Goal: Task Accomplishment & Management: Use online tool/utility

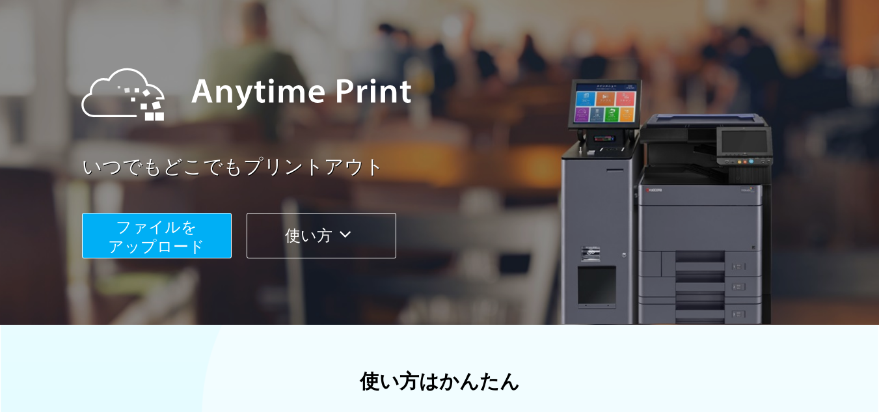
scroll to position [217, 0]
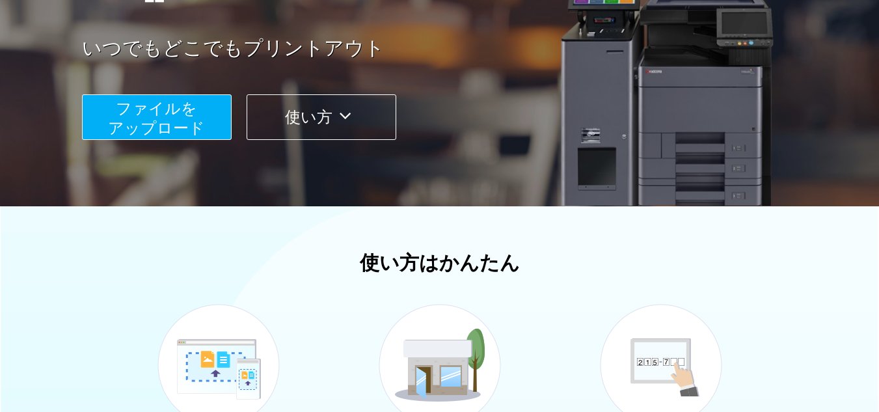
click at [174, 122] on span "ファイルを ​​アップロード" at bounding box center [156, 118] width 97 height 37
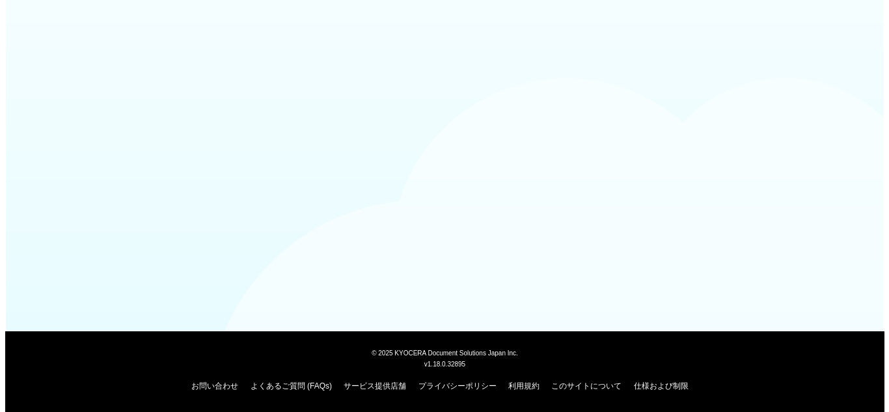
scroll to position [141, 0]
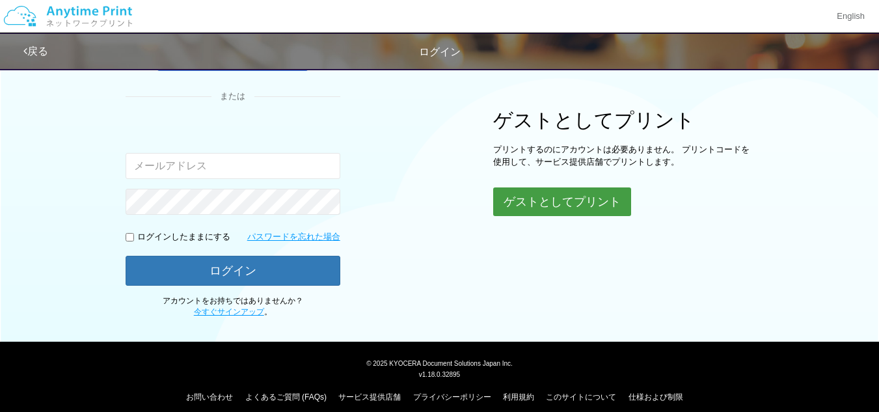
click at [543, 199] on button "ゲストとしてプリント" at bounding box center [562, 201] width 138 height 29
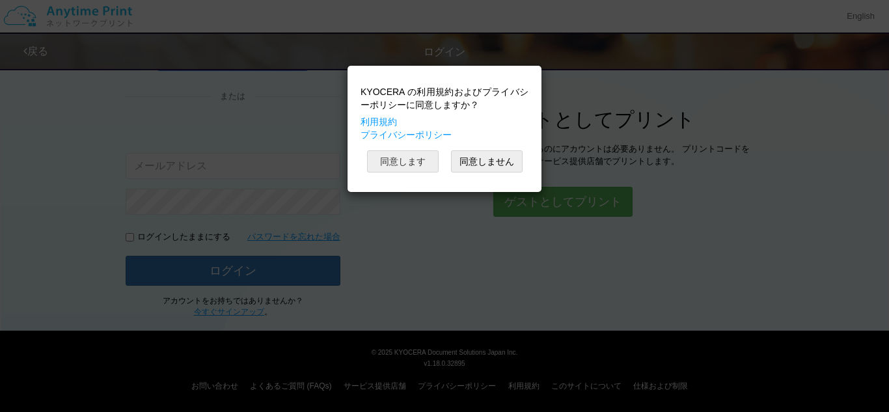
click at [407, 161] on button "同意します" at bounding box center [403, 161] width 72 height 22
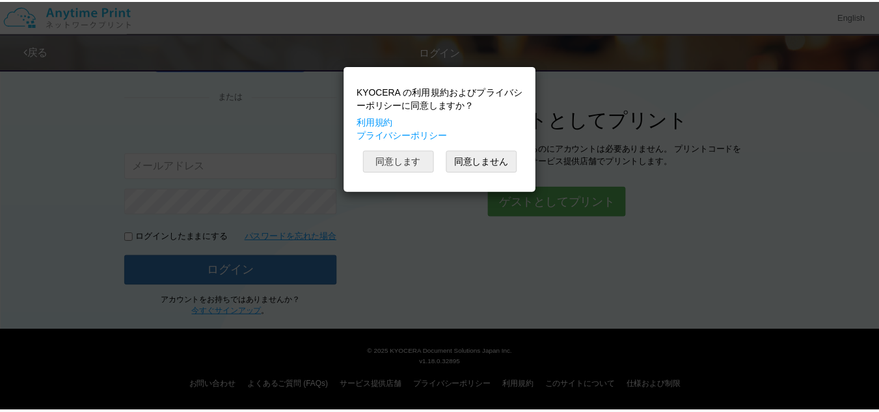
scroll to position [38, 0]
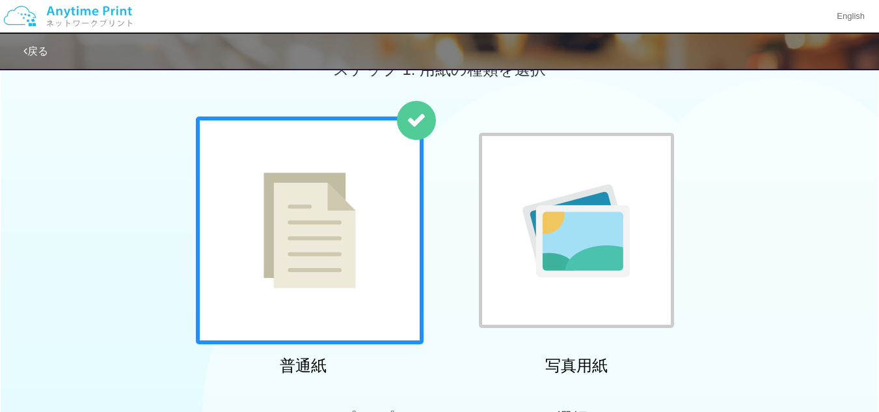
click at [606, 258] on img at bounding box center [576, 230] width 107 height 93
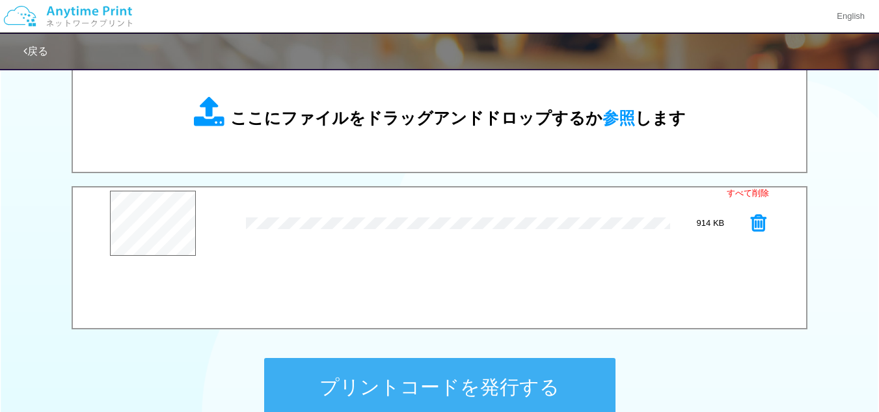
scroll to position [472, 0]
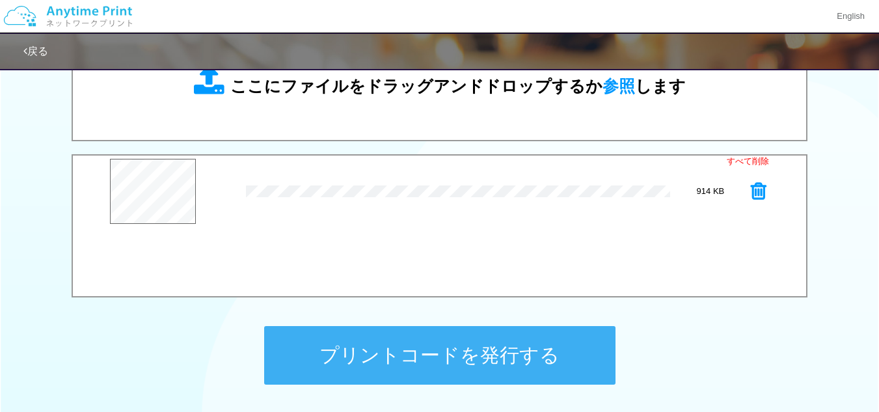
click at [481, 353] on button "プリントコードを発行する" at bounding box center [439, 355] width 351 height 59
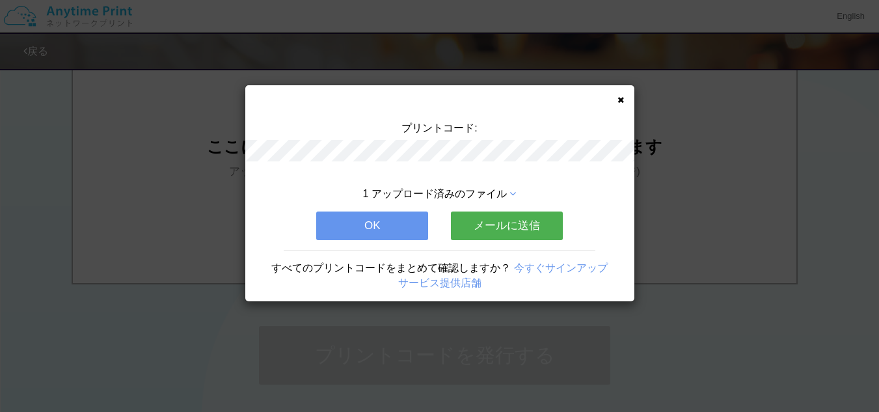
scroll to position [0, 0]
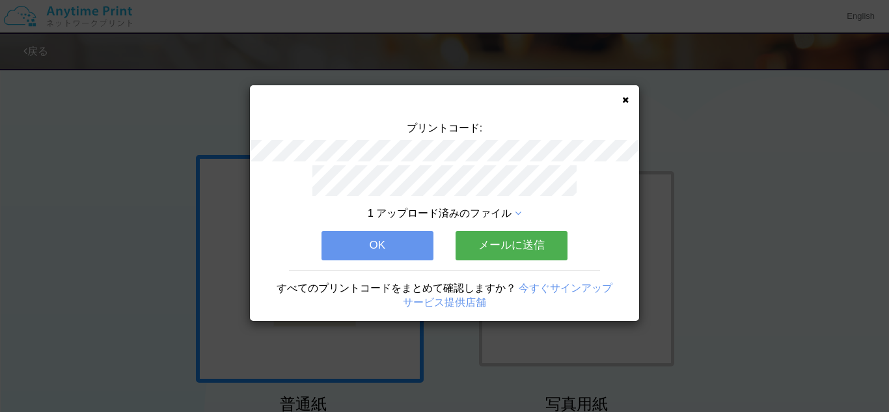
click at [520, 241] on button "メールに送信" at bounding box center [512, 245] width 112 height 29
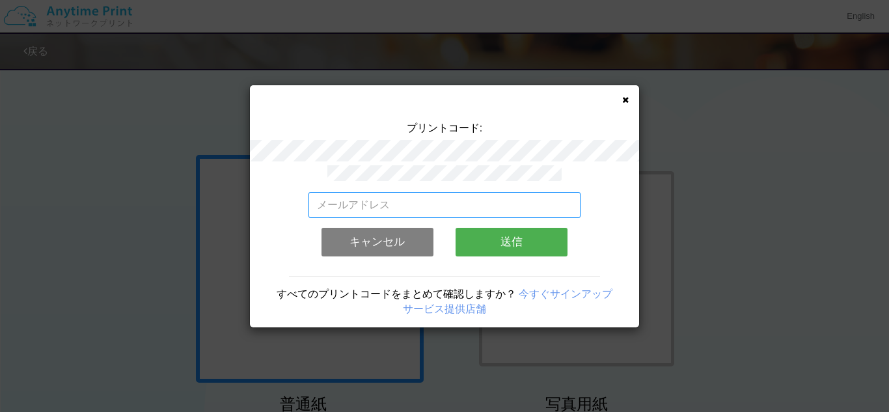
click at [397, 198] on input "email" at bounding box center [444, 205] width 273 height 26
type input "[PERSON_NAME][EMAIL_ADDRESS][DOMAIN_NAME]"
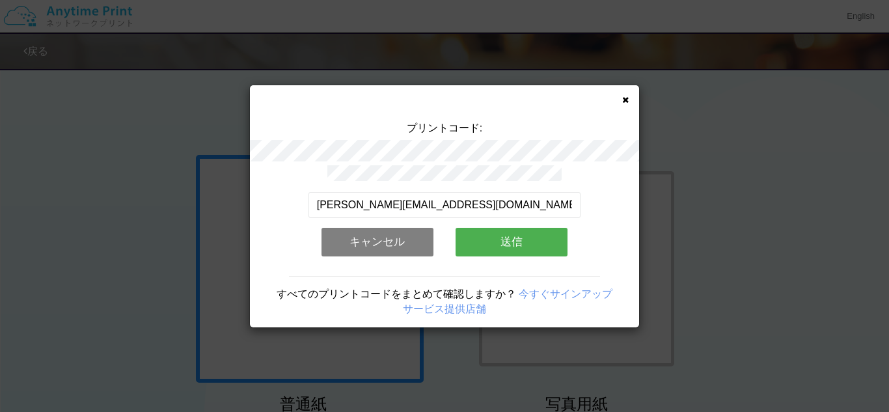
click at [515, 230] on button "送信" at bounding box center [512, 242] width 112 height 29
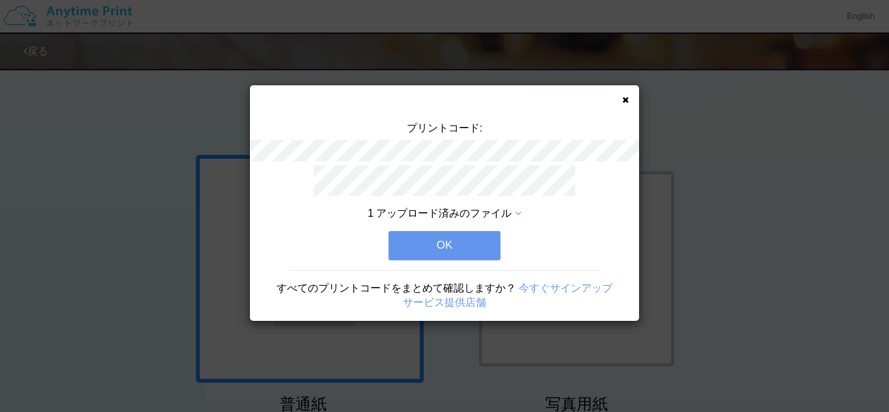
click at [455, 241] on button "OK" at bounding box center [445, 245] width 112 height 29
